Goal: Task Accomplishment & Management: Manage account settings

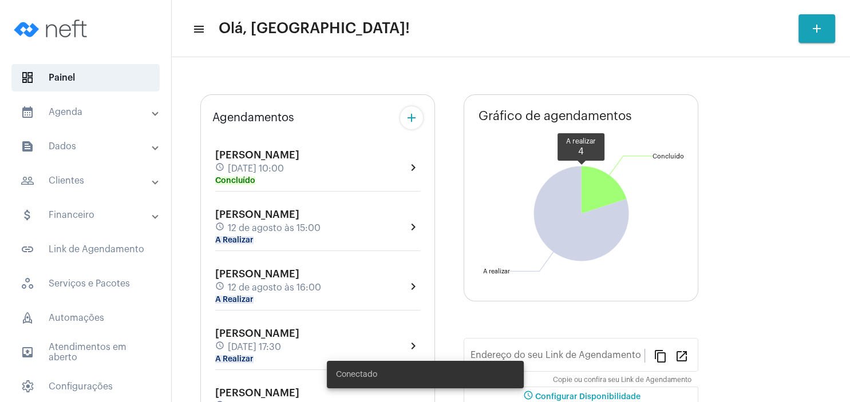
type input "[URL][DOMAIN_NAME]"
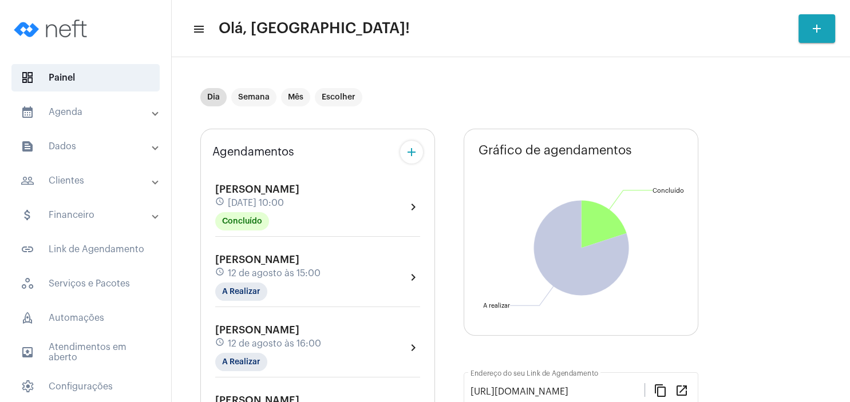
click at [274, 271] on span "12 de agosto às 15:00" at bounding box center [274, 273] width 93 height 10
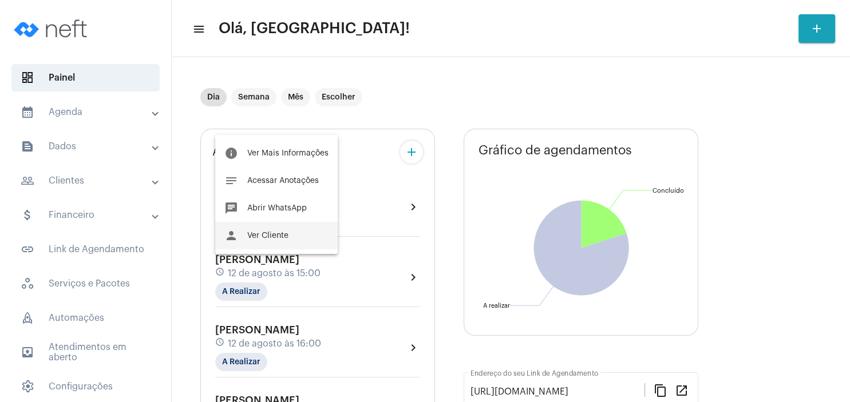
click at [292, 235] on button "person Ver Cliente" at bounding box center [276, 235] width 122 height 27
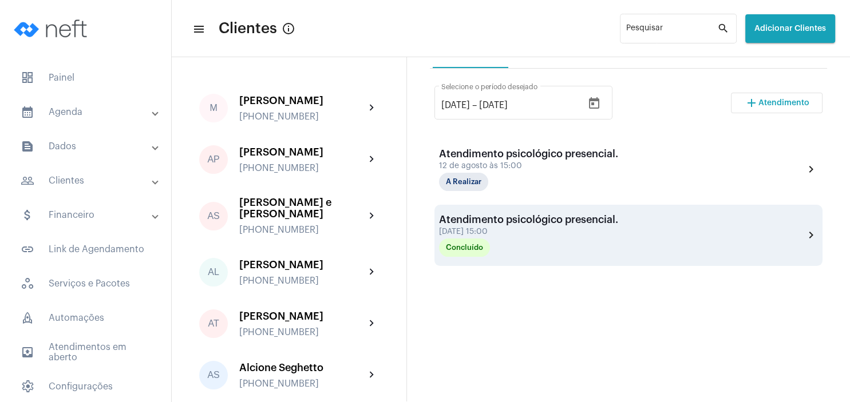
scroll to position [220, 0]
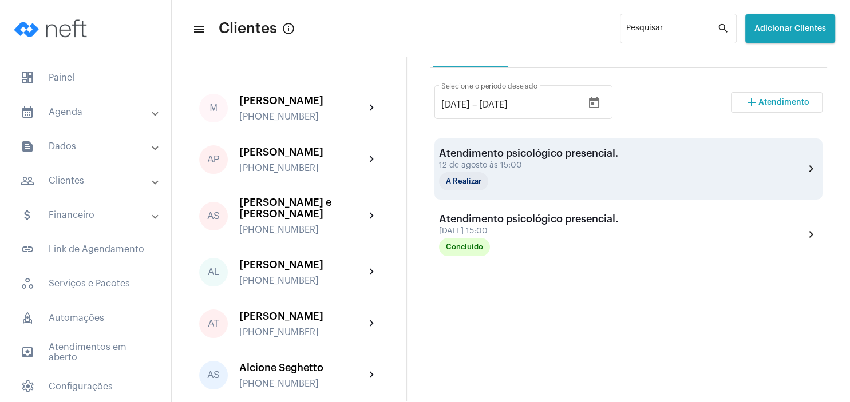
click at [477, 166] on div "12 de agosto às 15:00" at bounding box center [528, 165] width 179 height 9
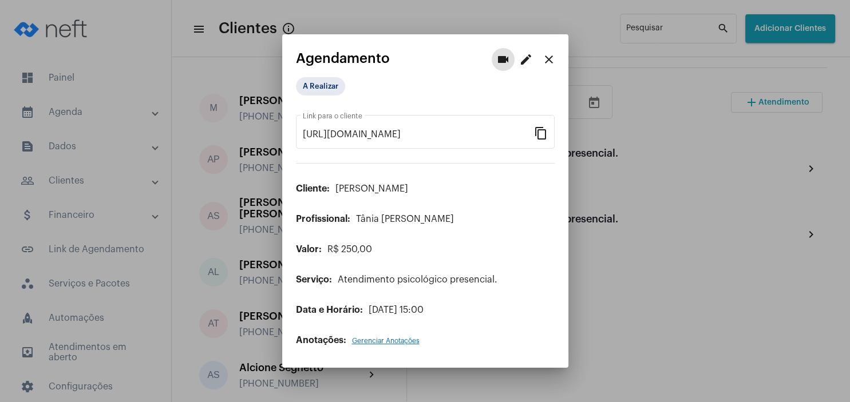
click at [546, 58] on mat-icon "close" at bounding box center [549, 60] width 14 height 14
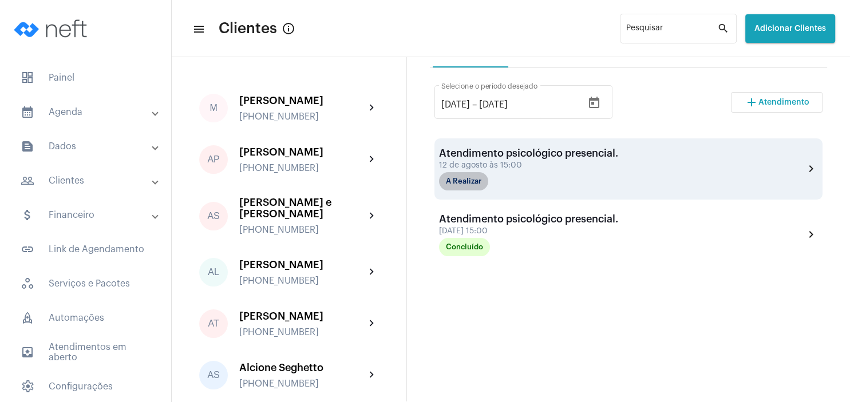
click at [460, 185] on mat-chip "A Realizar" at bounding box center [463, 181] width 49 height 18
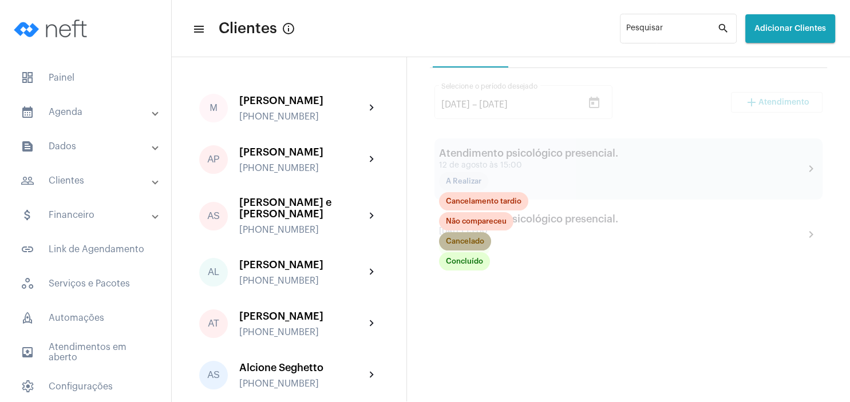
click at [461, 242] on mat-chip "Cancelado" at bounding box center [465, 241] width 52 height 18
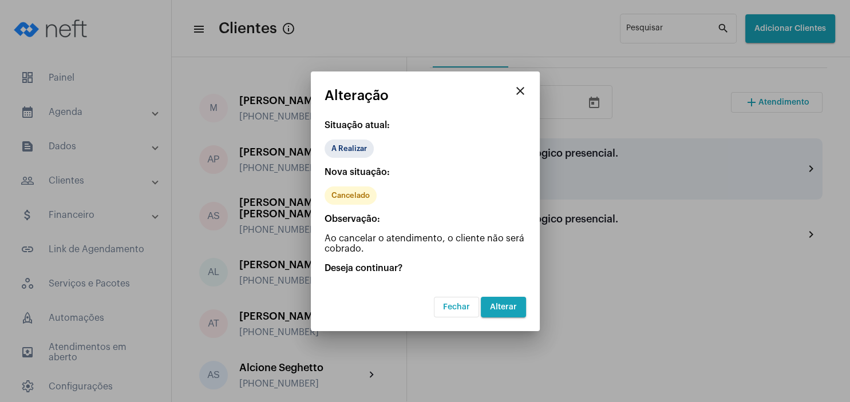
click at [497, 310] on button "Alterar" at bounding box center [503, 307] width 45 height 21
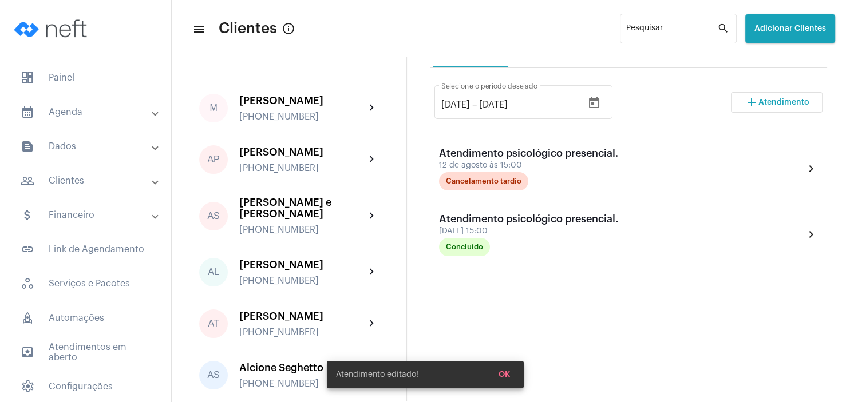
click at [766, 97] on button "add Atendimento" at bounding box center [777, 102] width 92 height 21
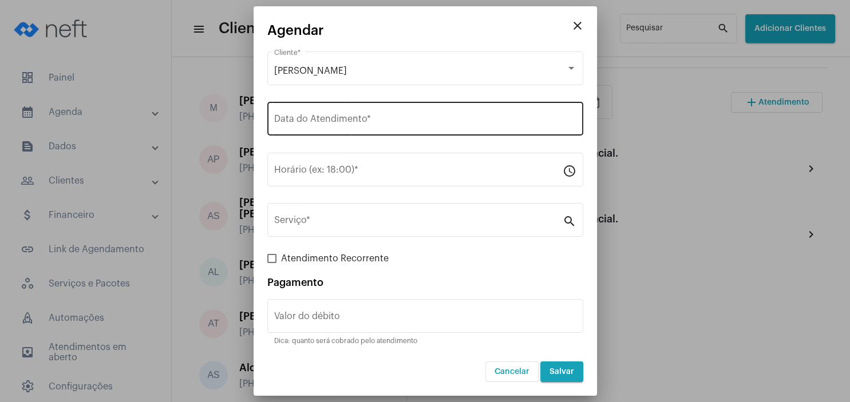
click at [322, 133] on div "Data do Atendimento *" at bounding box center [425, 118] width 302 height 36
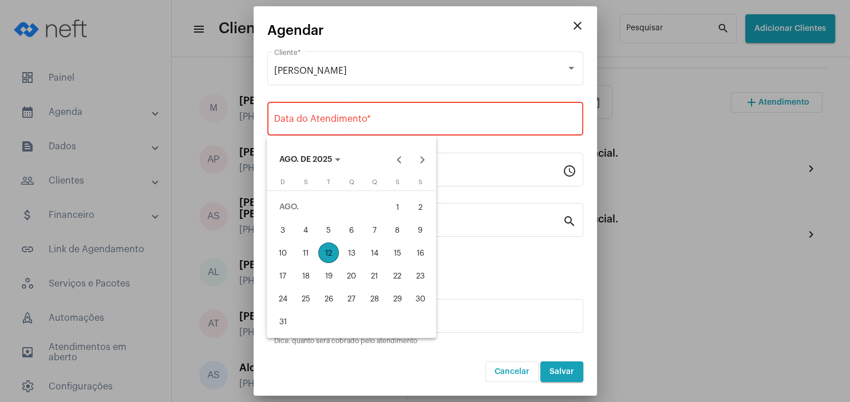
click at [330, 267] on div "19" at bounding box center [328, 276] width 21 height 21
type input "[DATE]"
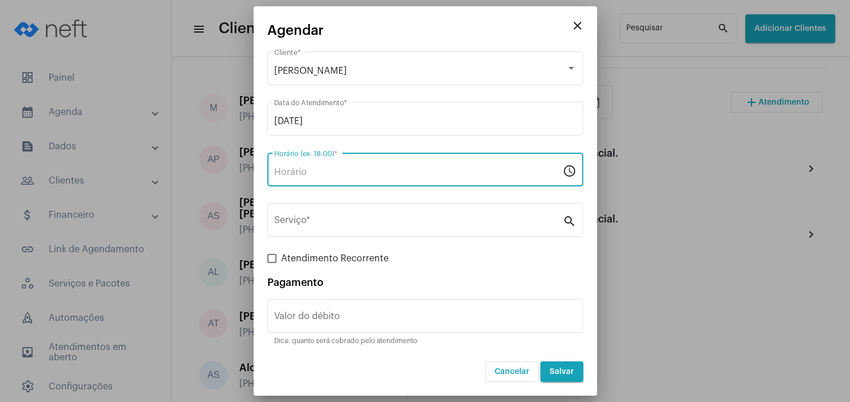
click at [322, 169] on input "Horário (ex: 18:00) *" at bounding box center [418, 172] width 288 height 10
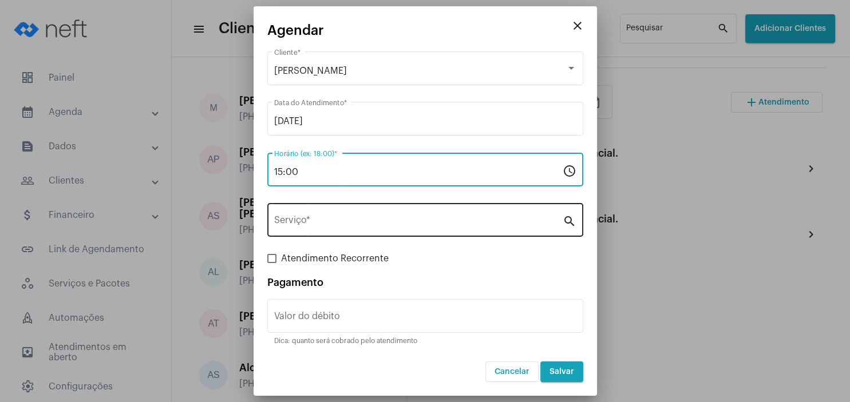
type input "15:00"
click at [310, 219] on input "Serviço *" at bounding box center [418, 222] width 288 height 10
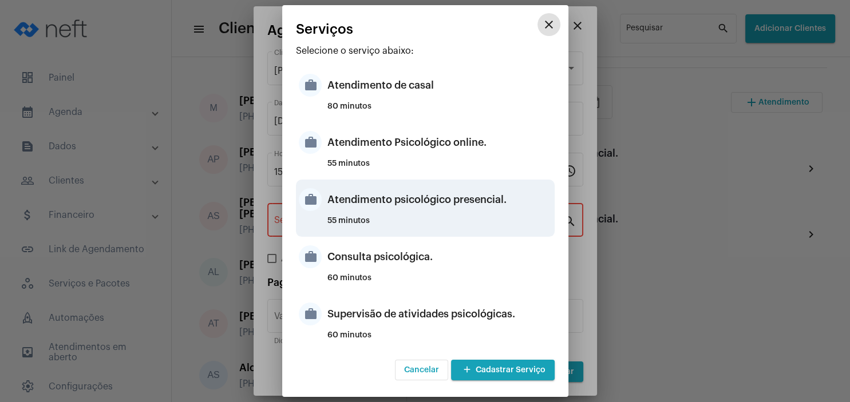
click at [455, 223] on div "55 minutos" at bounding box center [439, 225] width 224 height 17
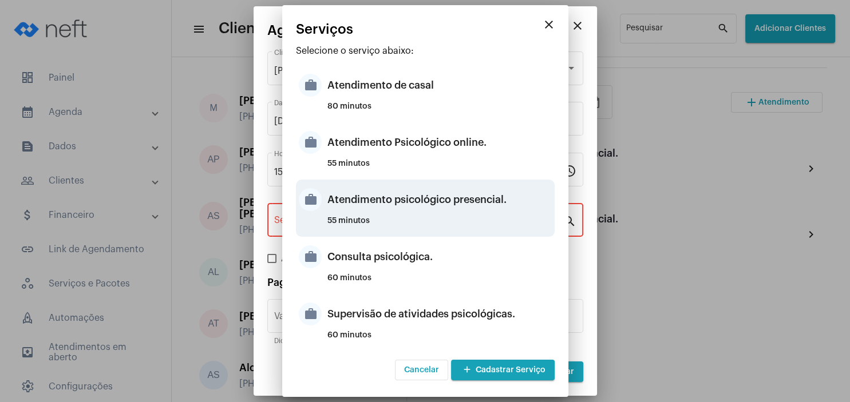
type input "Atendimento psicológico presencial."
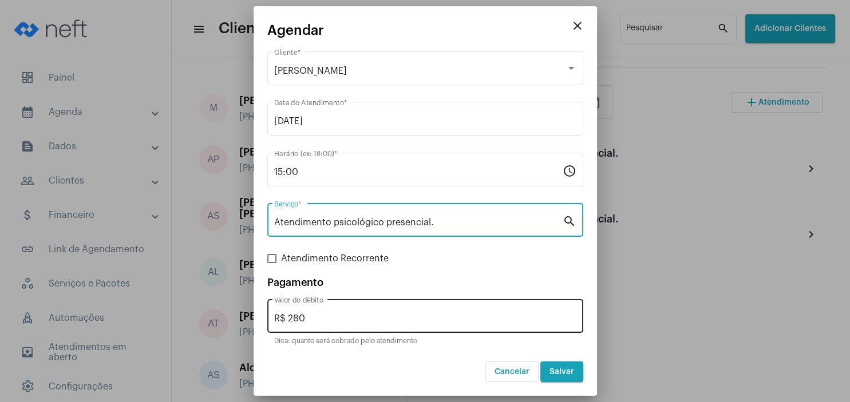
click at [331, 313] on div "R$ 280 Valor do débito" at bounding box center [425, 315] width 302 height 36
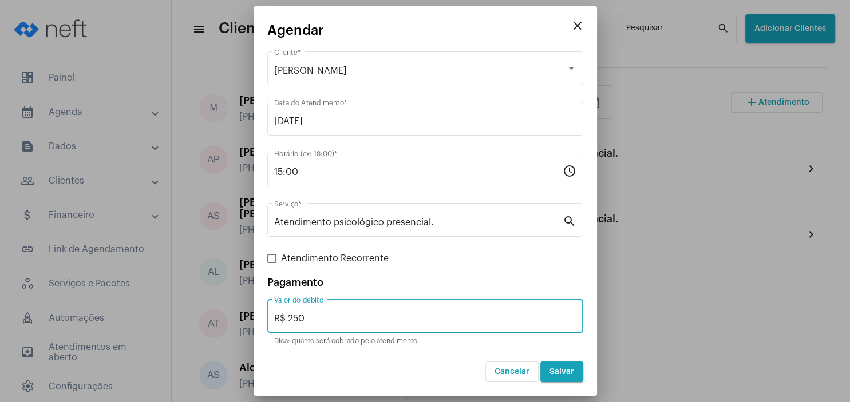
type input "R$ 250"
click at [561, 369] on span "Salvar" at bounding box center [561, 372] width 25 height 8
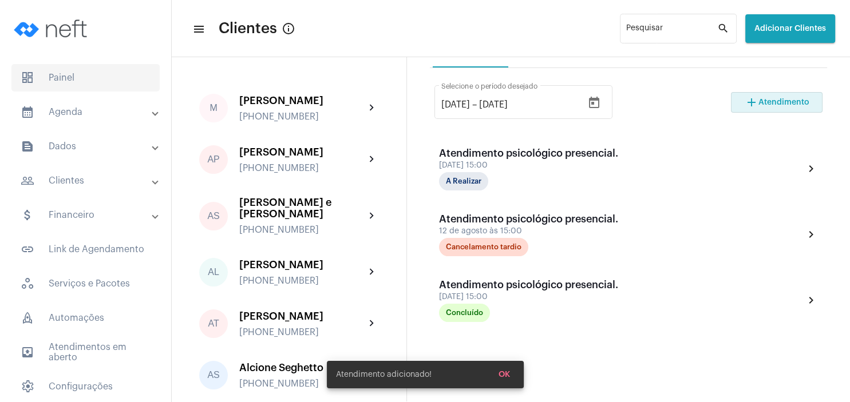
click at [77, 79] on span "dashboard Painel" at bounding box center [85, 77] width 148 height 27
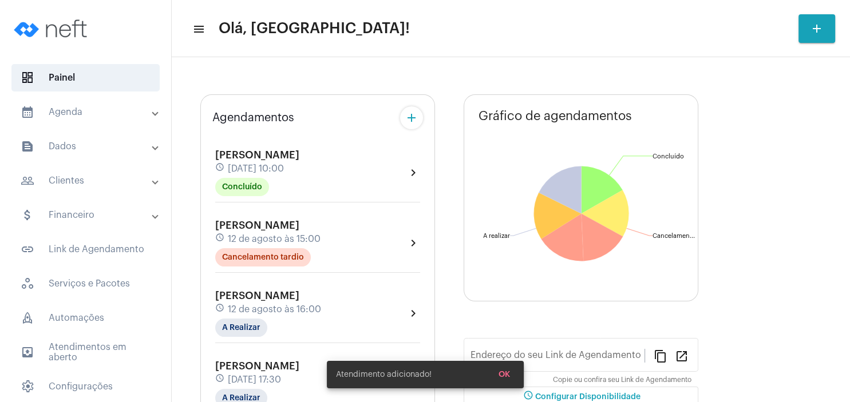
type input "[URL][DOMAIN_NAME]"
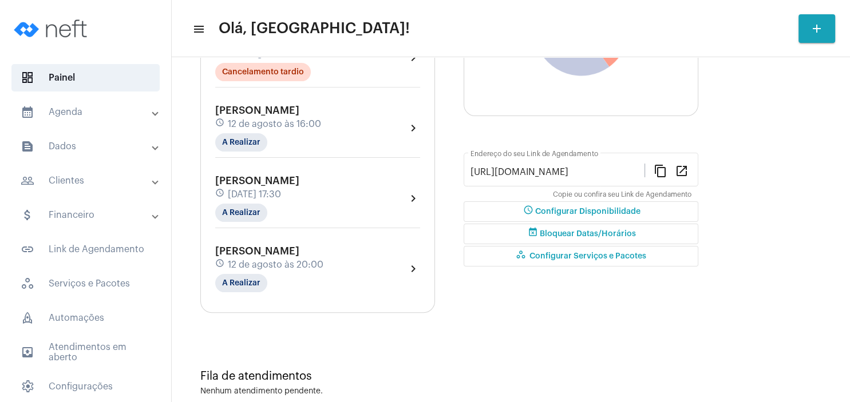
scroll to position [165, 0]
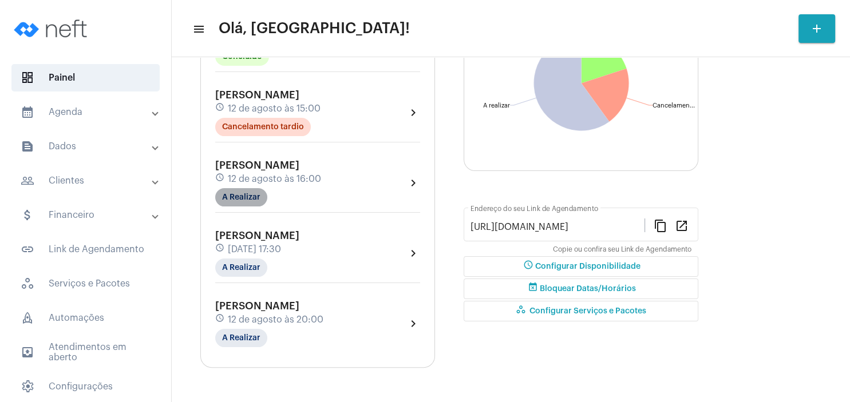
click at [248, 197] on mat-chip "A Realizar" at bounding box center [241, 197] width 52 height 18
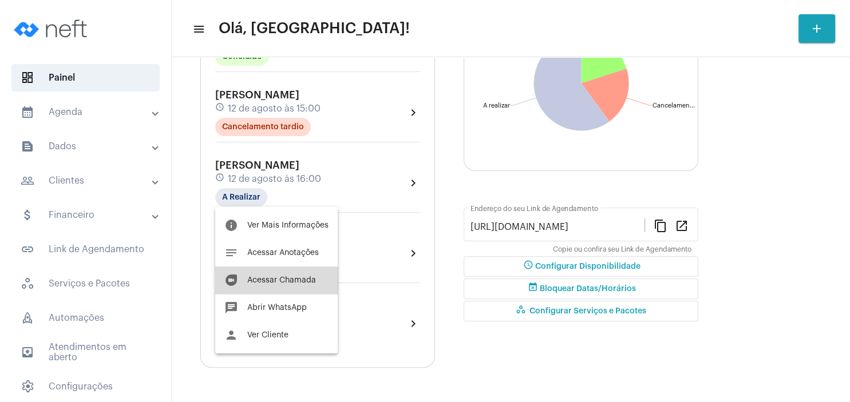
click at [287, 283] on span "Acessar Chamada" at bounding box center [281, 280] width 69 height 8
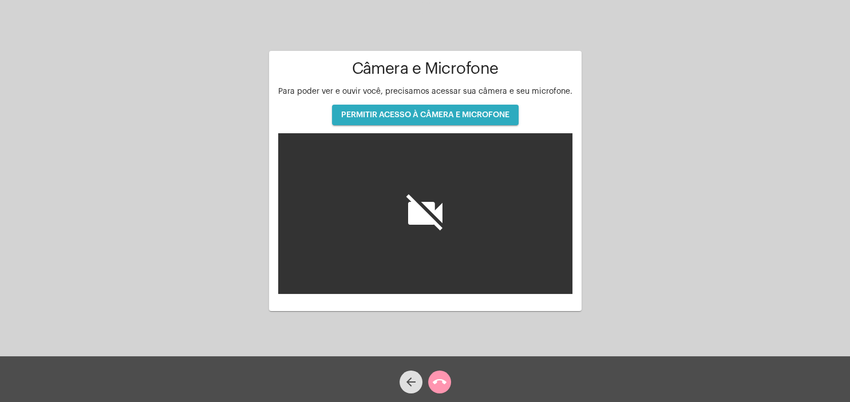
click at [418, 118] on span "PERMITIR ACESSO À CÂMERA E MICROFONE" at bounding box center [425, 115] width 168 height 8
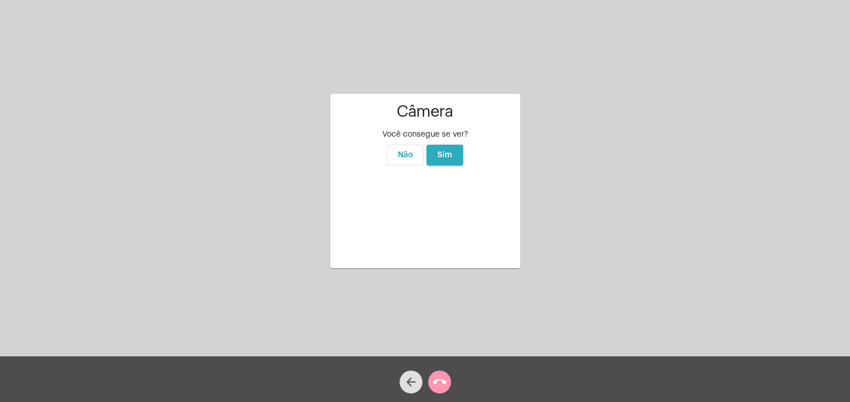
click at [441, 151] on span "Sim" at bounding box center [444, 155] width 15 height 8
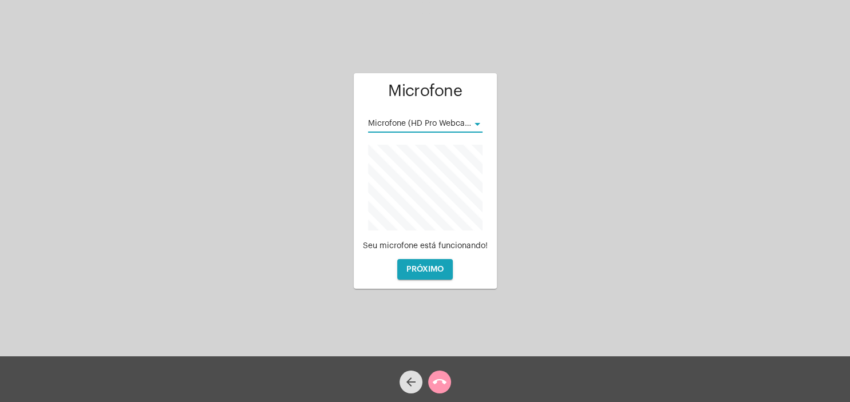
click at [477, 173] on app-microphone "Microfone Microfone (HD Pro Webcam C920) Seu microfone está funcionando! PRÓXIMO" at bounding box center [425, 180] width 125 height 197
click at [481, 124] on div at bounding box center [477, 124] width 10 height 9
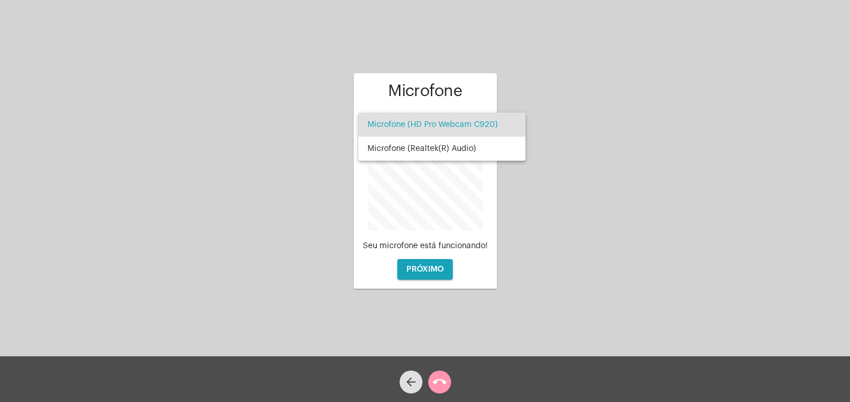
click at [552, 198] on div at bounding box center [425, 201] width 850 height 402
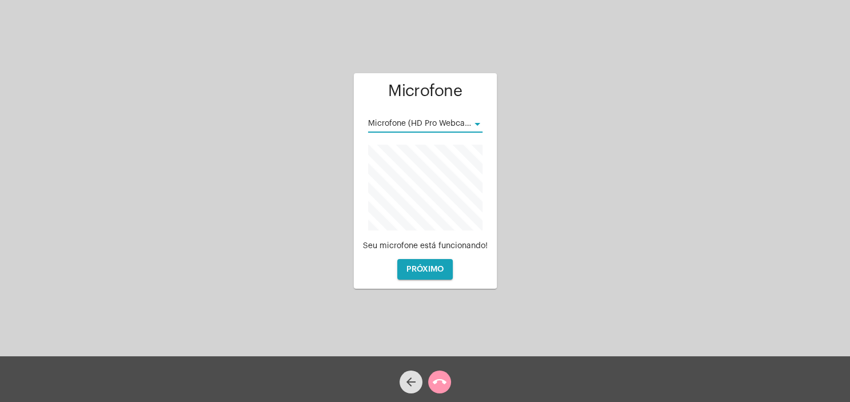
click at [469, 120] on div "Microfone (HD Pro Webcam C920)" at bounding box center [420, 124] width 104 height 9
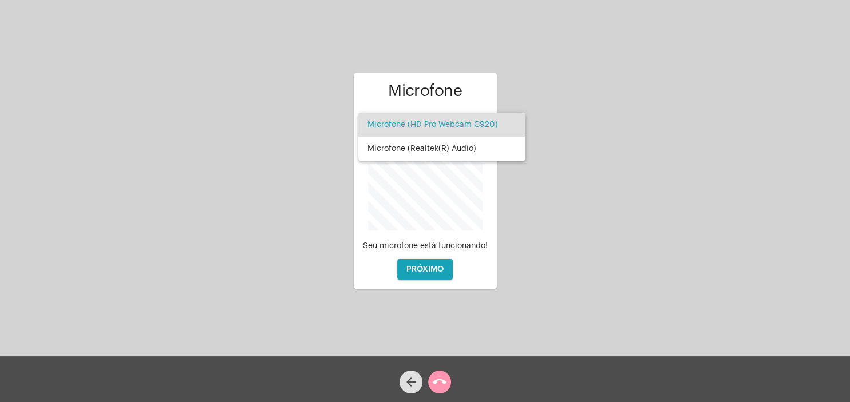
click at [582, 170] on div at bounding box center [425, 201] width 850 height 402
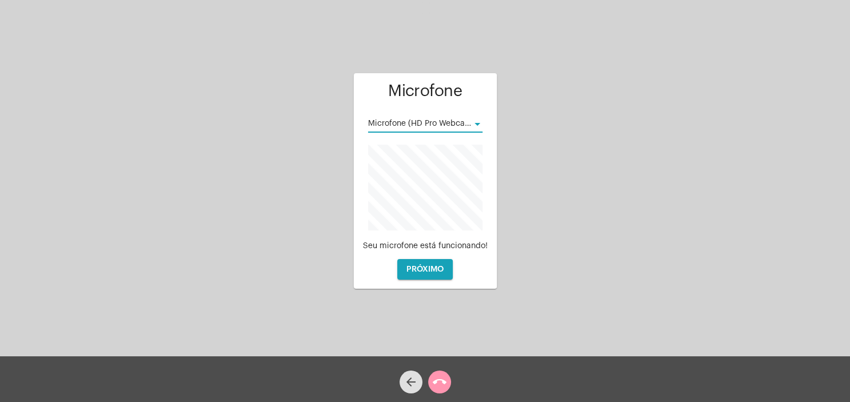
click at [477, 122] on div at bounding box center [477, 124] width 10 height 9
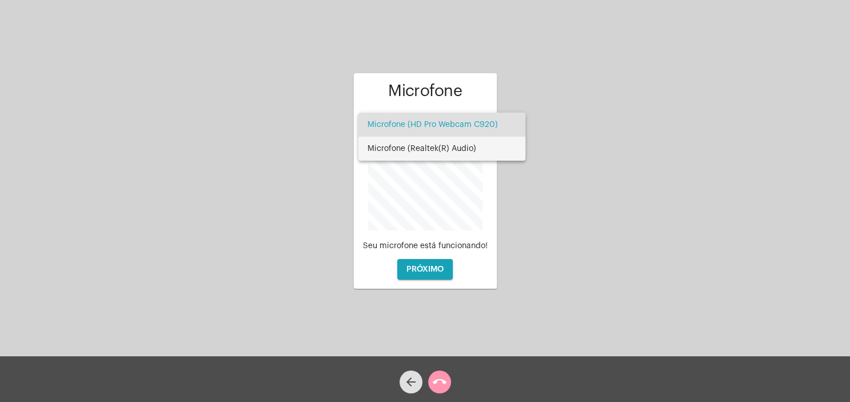
click at [462, 145] on span "Microfone (Realtek(R) Audio)" at bounding box center [441, 149] width 149 height 24
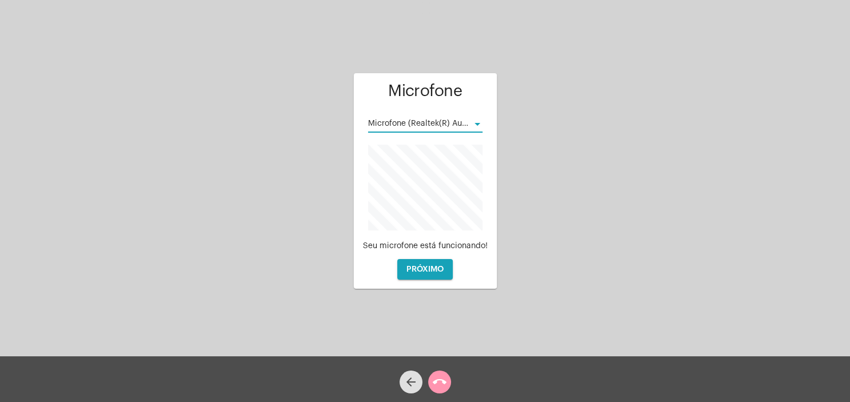
click at [444, 272] on button "PRÓXIMO" at bounding box center [425, 269] width 56 height 21
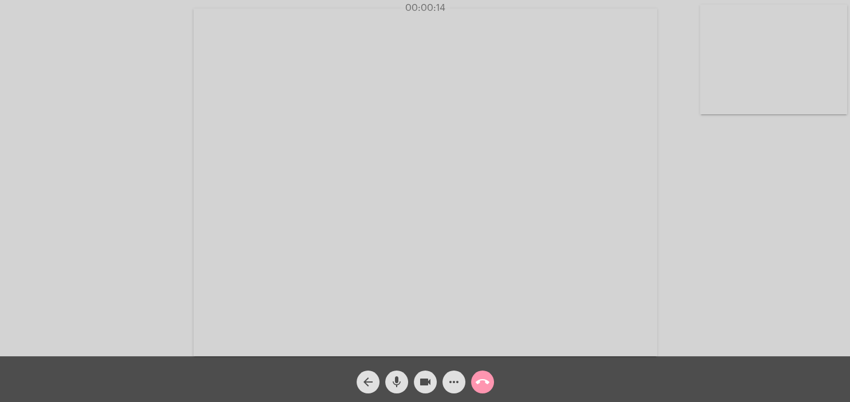
click at [571, 383] on div "arrow_back mic videocam more_horiz call_end" at bounding box center [425, 380] width 850 height 46
